Goal: Information Seeking & Learning: Check status

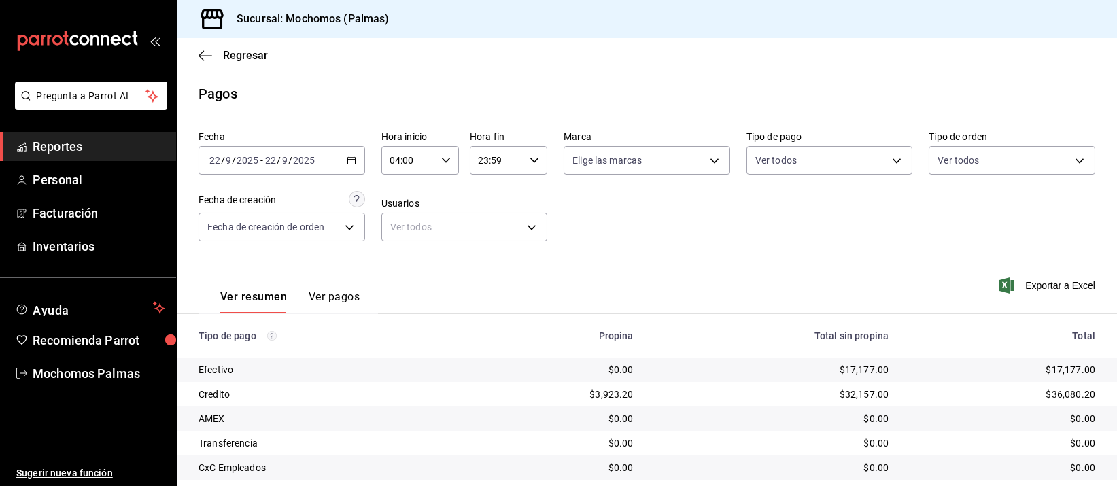
scroll to position [138, 0]
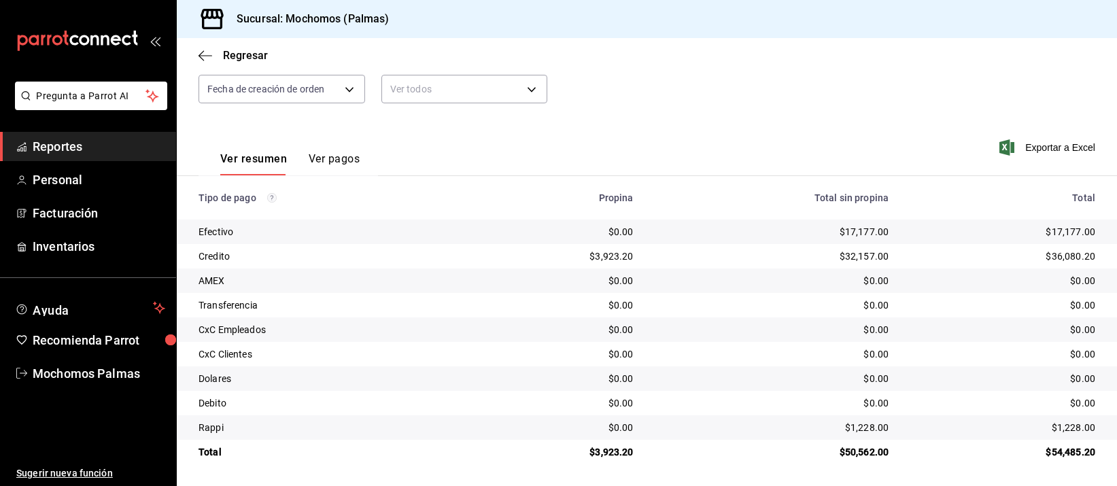
click at [600, 217] on th "Propina" at bounding box center [557, 198] width 174 height 44
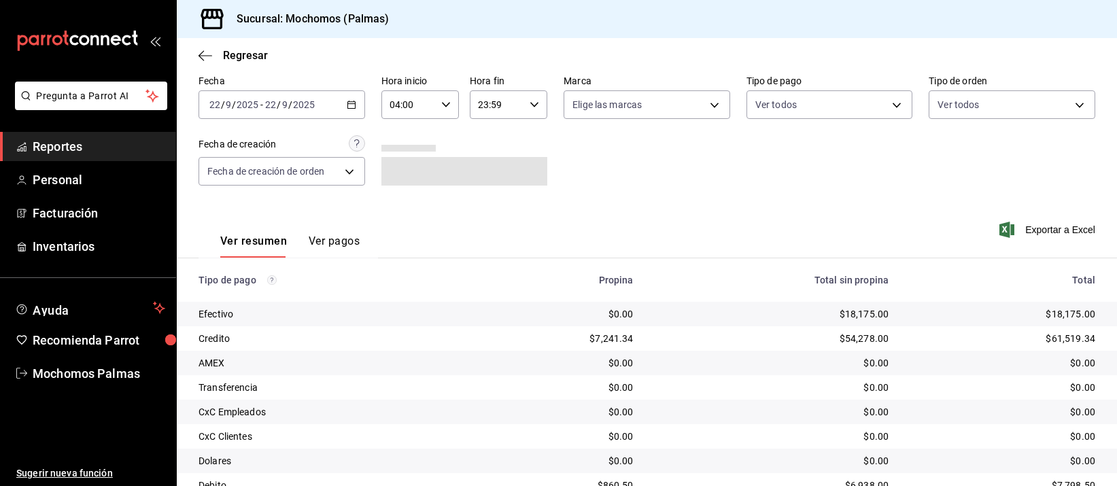
scroll to position [138, 0]
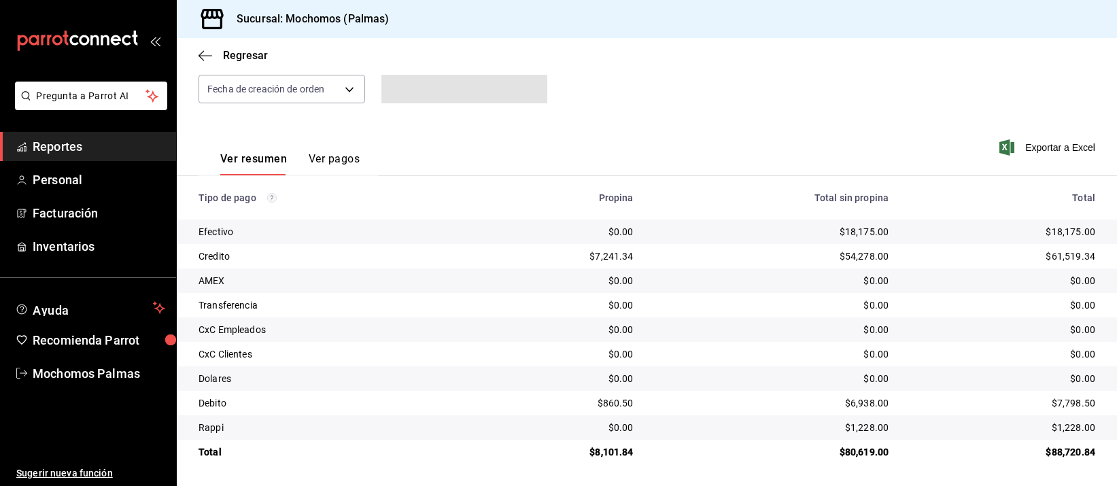
click at [637, 258] on td "$7,241.34" at bounding box center [557, 256] width 174 height 24
click at [798, 296] on td "$0.00" at bounding box center [772, 305] width 256 height 24
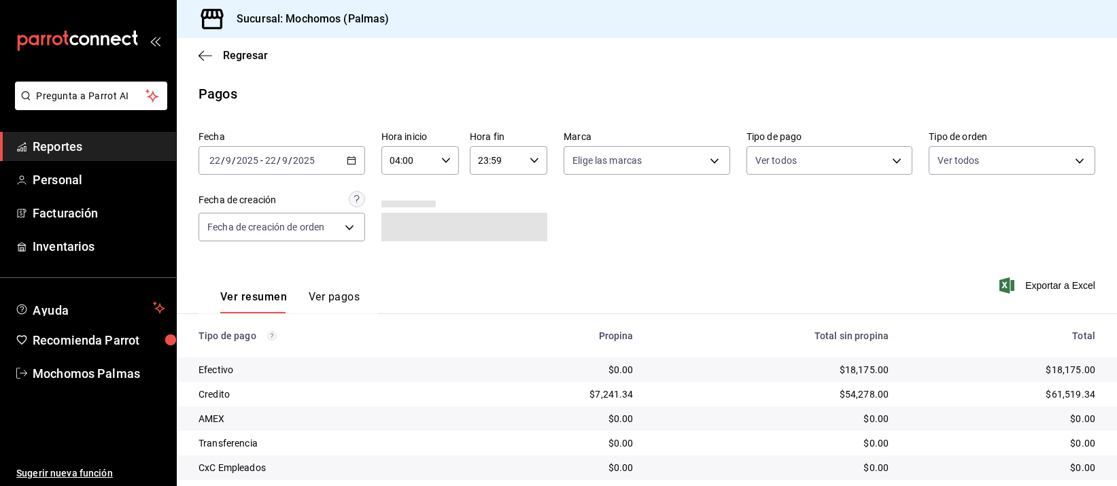
scroll to position [138, 0]
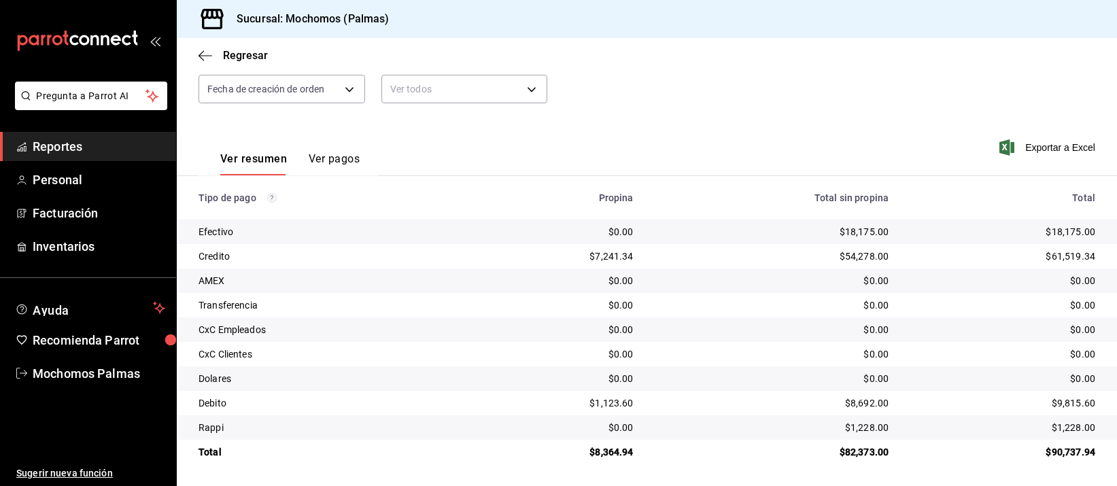
click at [818, 110] on div "Fecha [DATE] [DATE] - [DATE] [DATE] Hora inicio 04:00 Hora inicio Hora fin 23:5…" at bounding box center [647, 54] width 897 height 132
